Goal: Transaction & Acquisition: Purchase product/service

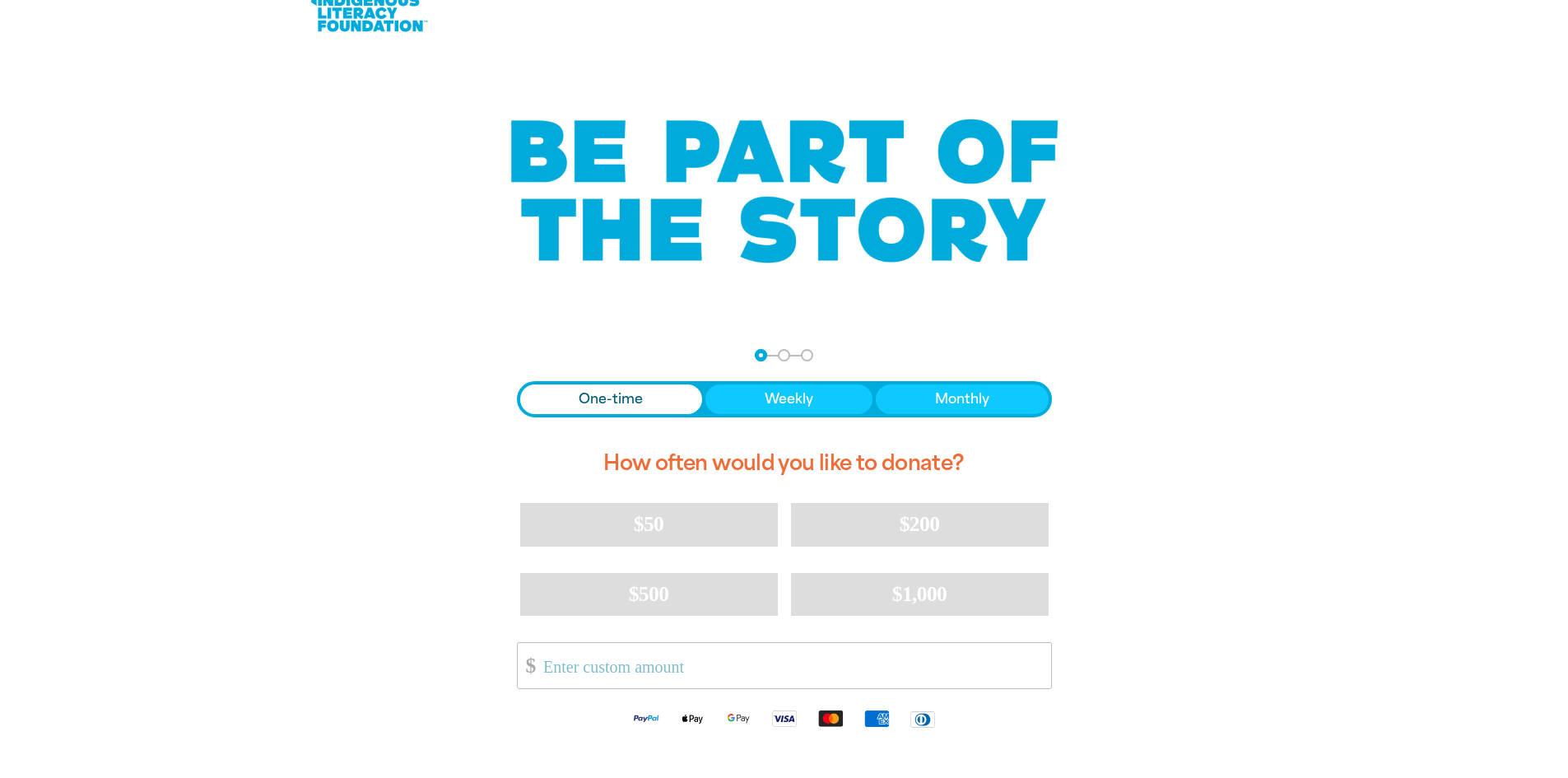
scroll to position [82, 0]
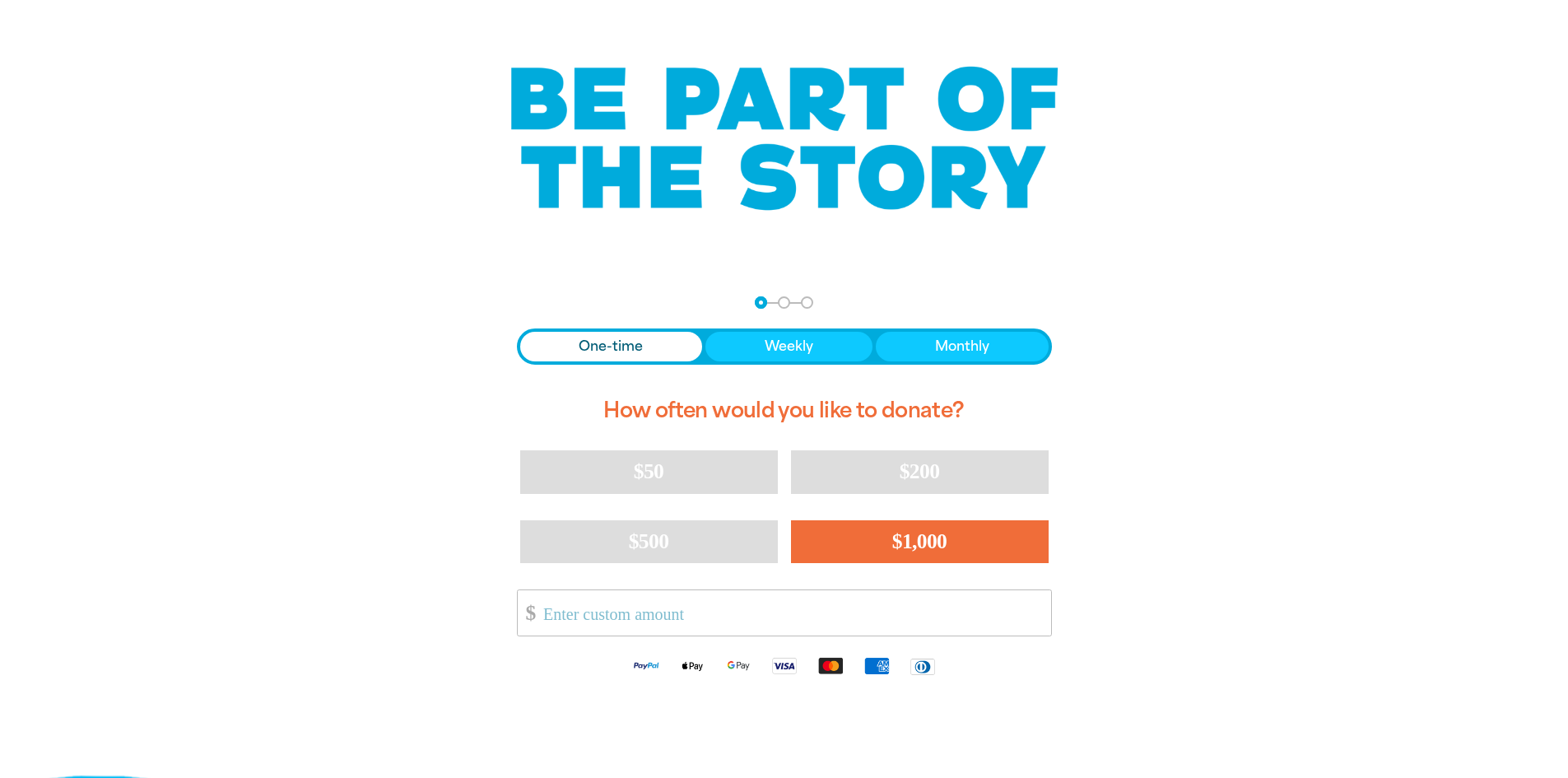
click at [935, 538] on span "$1,000" at bounding box center [919, 541] width 55 height 24
select select "AU"
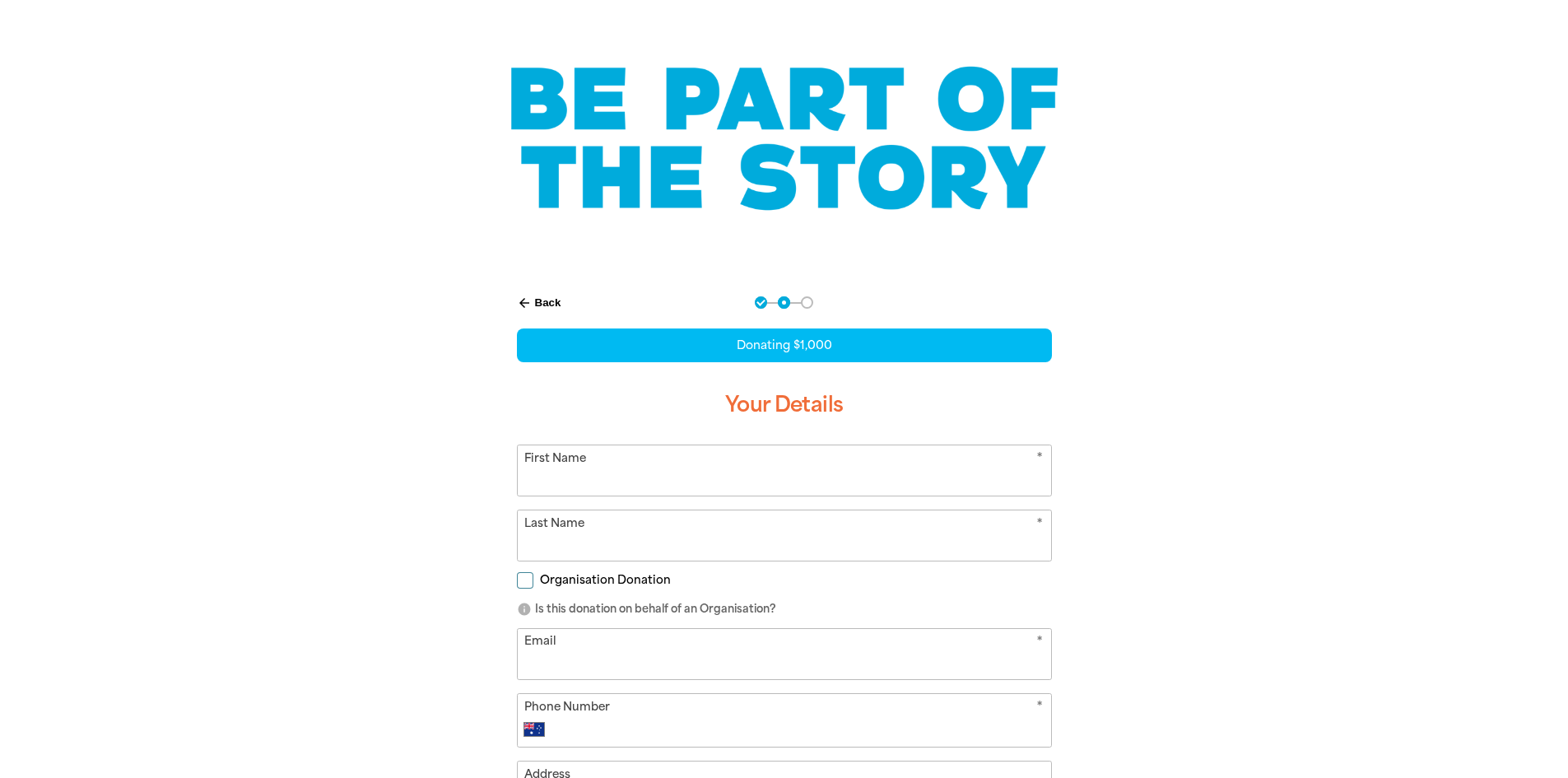
click at [636, 477] on input "First Name" at bounding box center [784, 470] width 534 height 50
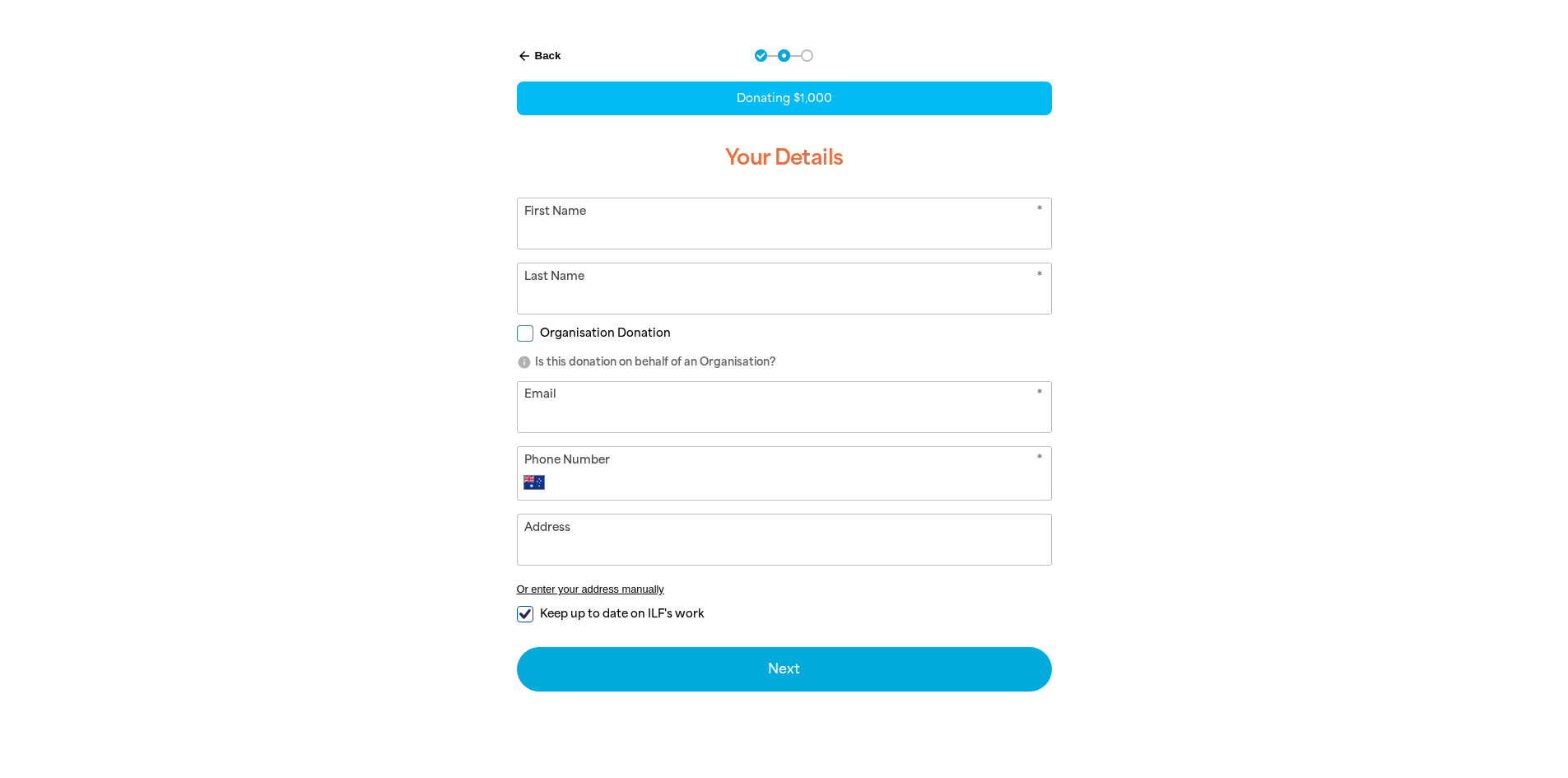
scroll to position [0, 0]
